Goal: Task Accomplishment & Management: Use online tool/utility

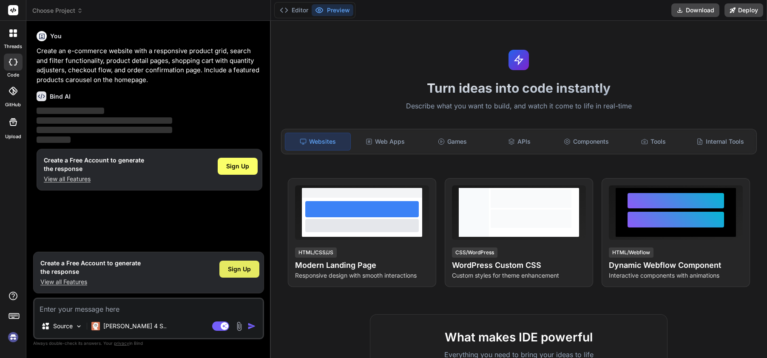
click at [237, 265] on span "Sign Up" at bounding box center [239, 269] width 23 height 9
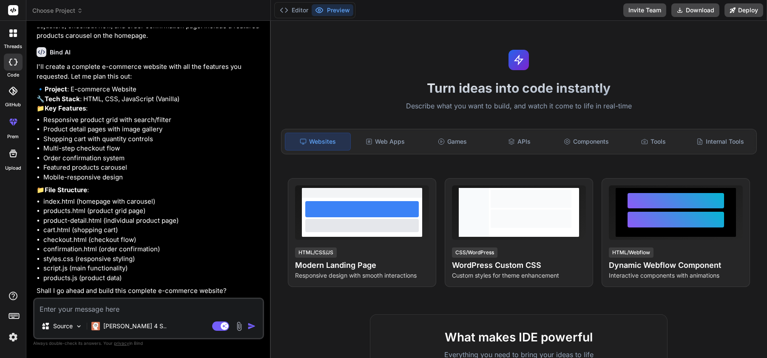
scroll to position [57, 0]
click at [153, 312] on textarea at bounding box center [148, 306] width 228 height 15
type textarea "x"
type textarea "o"
type textarea "x"
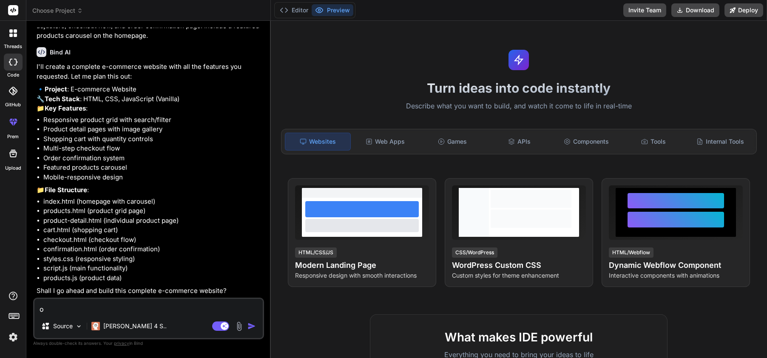
type textarea "ok"
type textarea "x"
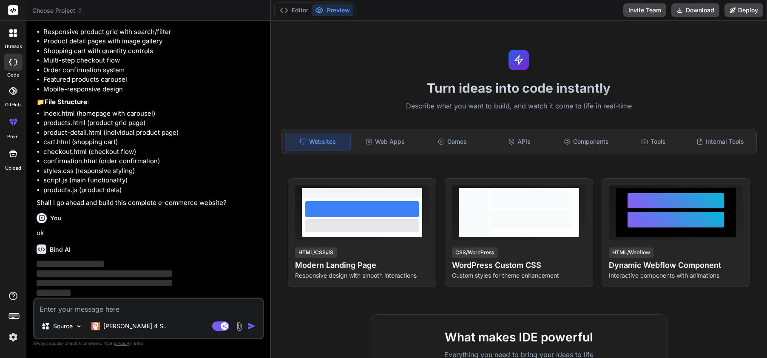
scroll to position [137, 0]
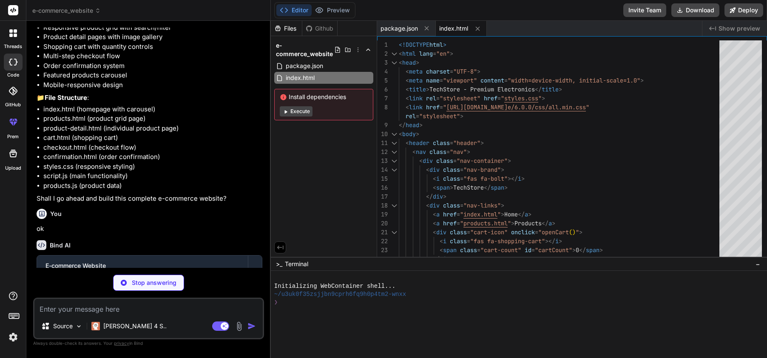
type textarea "x"
type textarea "</footer> <script src="products.js"></script> <script src="script.js"></script>…"
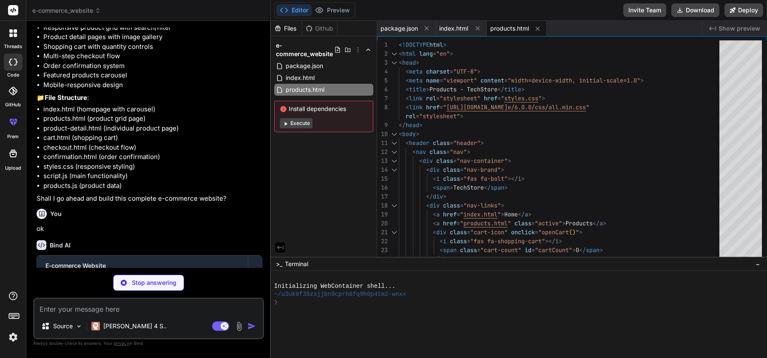
click at [338, 231] on div "Files Github e-commerce_website package.json index.html products.html Install d…" at bounding box center [324, 139] width 106 height 236
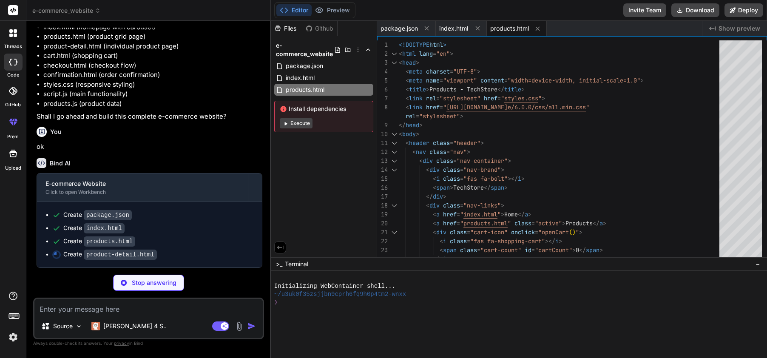
type textarea "x"
type textarea "</div> </div> </footer> <script src="products.js"></script> <script src="script…"
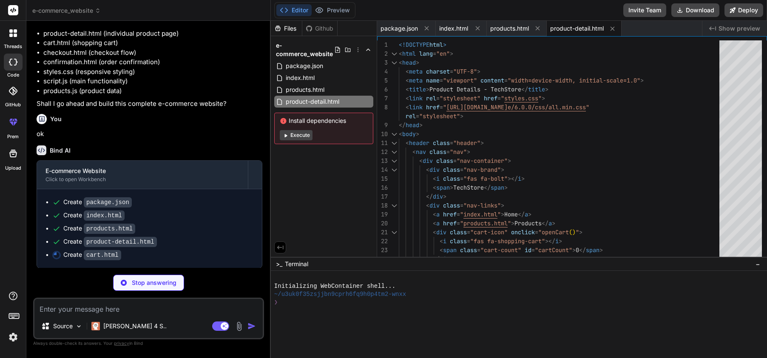
scroll to position [242, 0]
type textarea "x"
type textarea "<p>&copy; 2024 TechStore. All rights reserved.</p> </div> </div> </footer> <scr…"
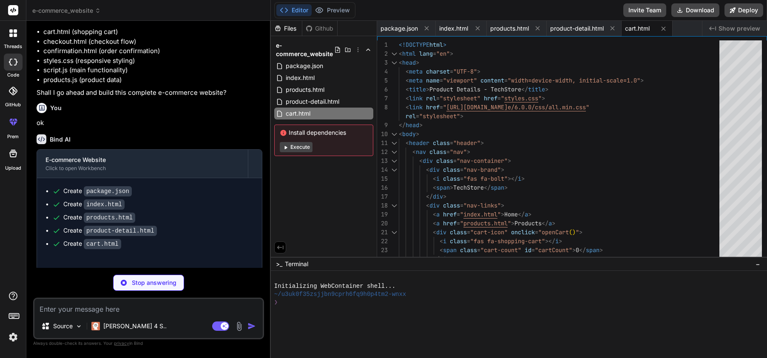
type textarea "x"
type textarea "</div> </div> </footer> <script src="products.js"></script> <script src="script…"
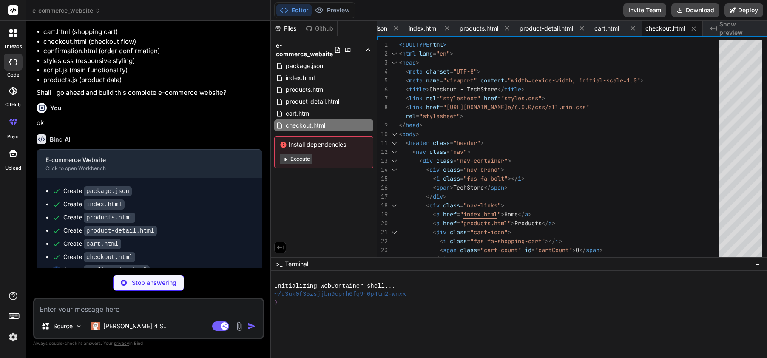
scroll to position [268, 0]
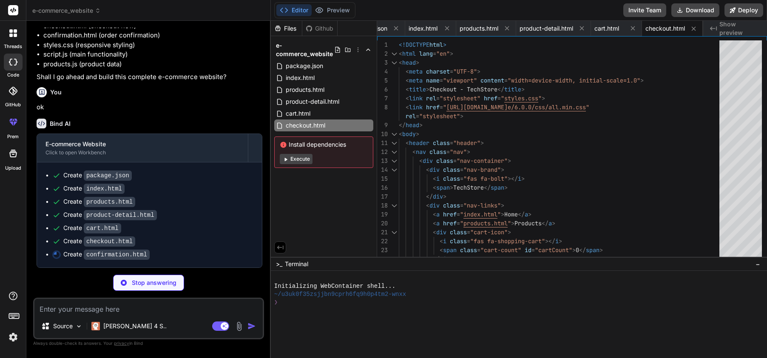
type textarea "x"
type textarea "</div> </footer> <script src="products.js"></script> <script src="script.js"></…"
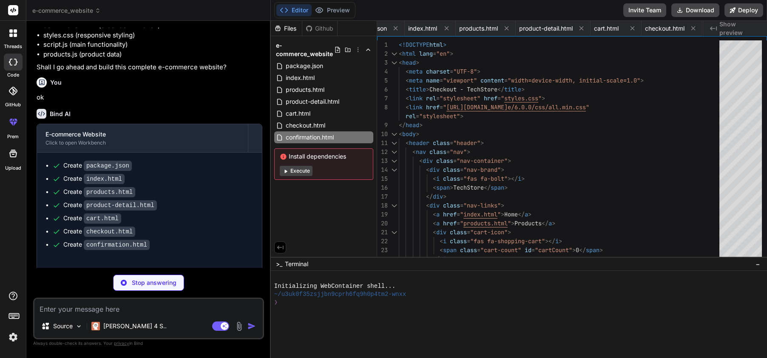
type textarea "x"
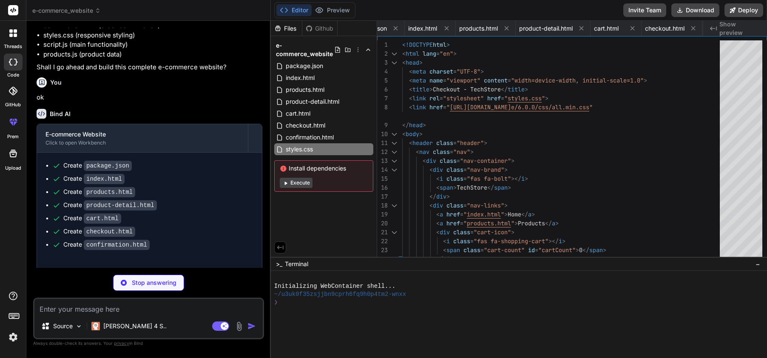
type textarea "x"
type textarea "if (typeof module !== 'undefined' && module.exports) { module.exports = { produ…"
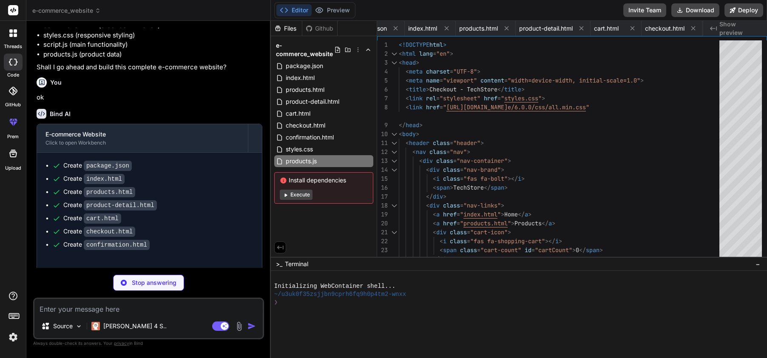
type textarea "x"
type textarea "} }); // Handle browser back/forward buttons window.addEventListener('popstate'…"
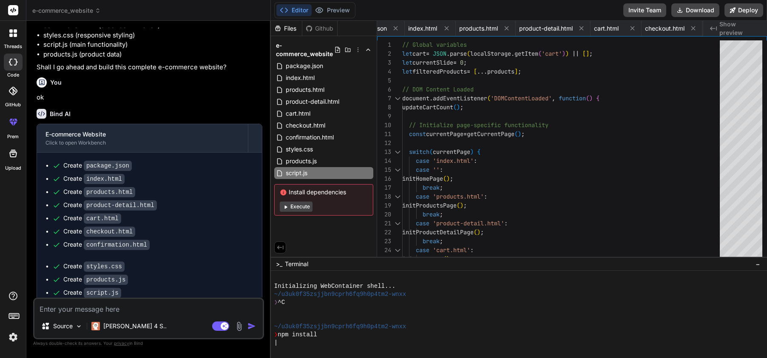
type textarea "x"
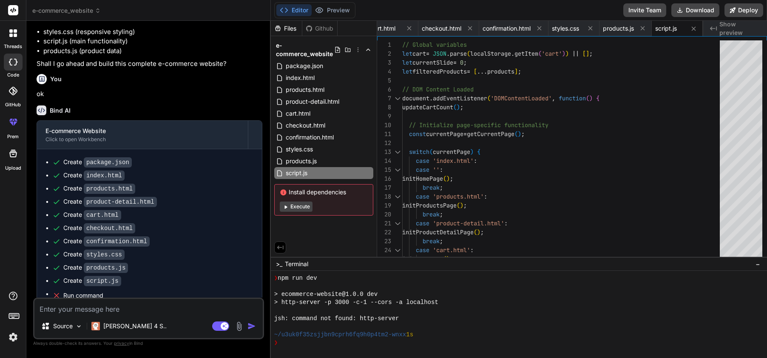
scroll to position [284, 0]
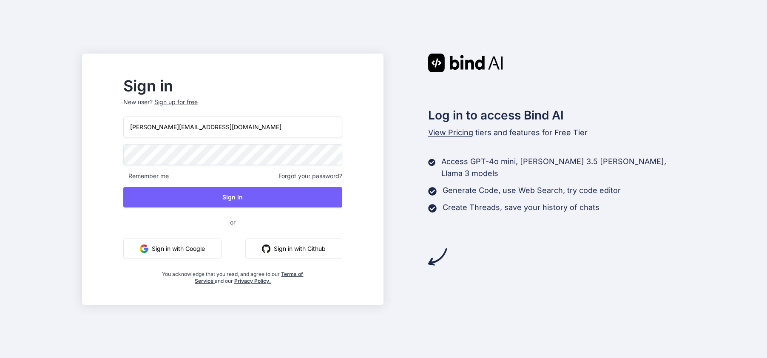
type input "marko.koskelin@gmail.com"
click at [200, 247] on button "Sign in with Google" at bounding box center [172, 249] width 98 height 20
